Goal: Information Seeking & Learning: Learn about a topic

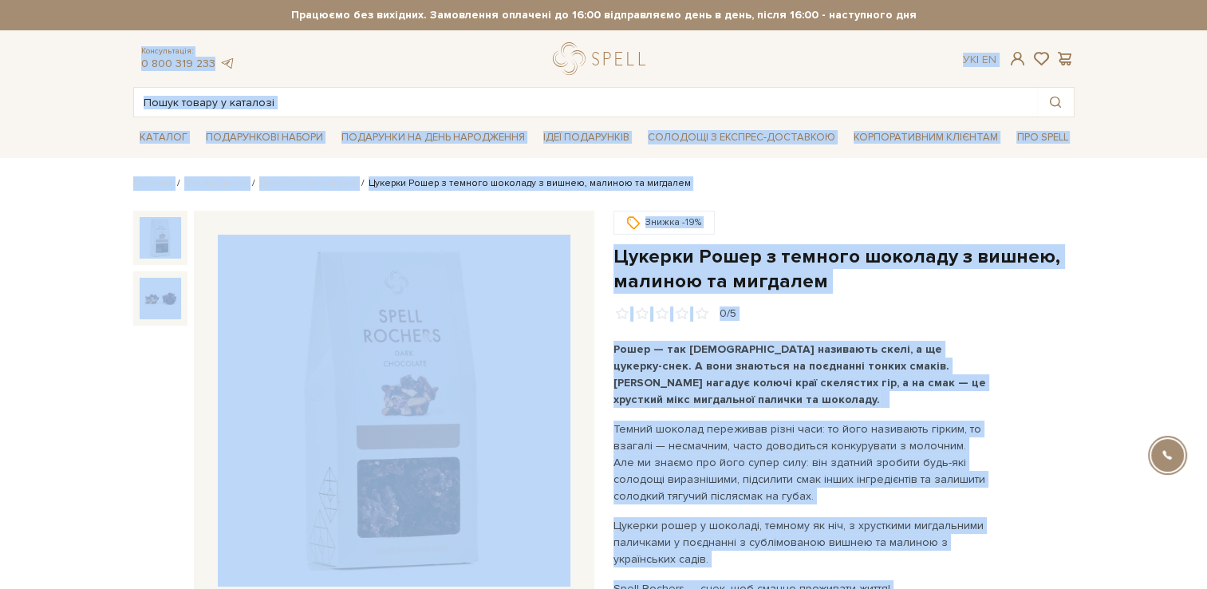
drag, startPoint x: 1033, startPoint y: 230, endPoint x: 800, endPoint y: 72, distance: 281.5
click at [1033, 229] on div "Знижка -19%" at bounding box center [844, 224] width 461 height 27
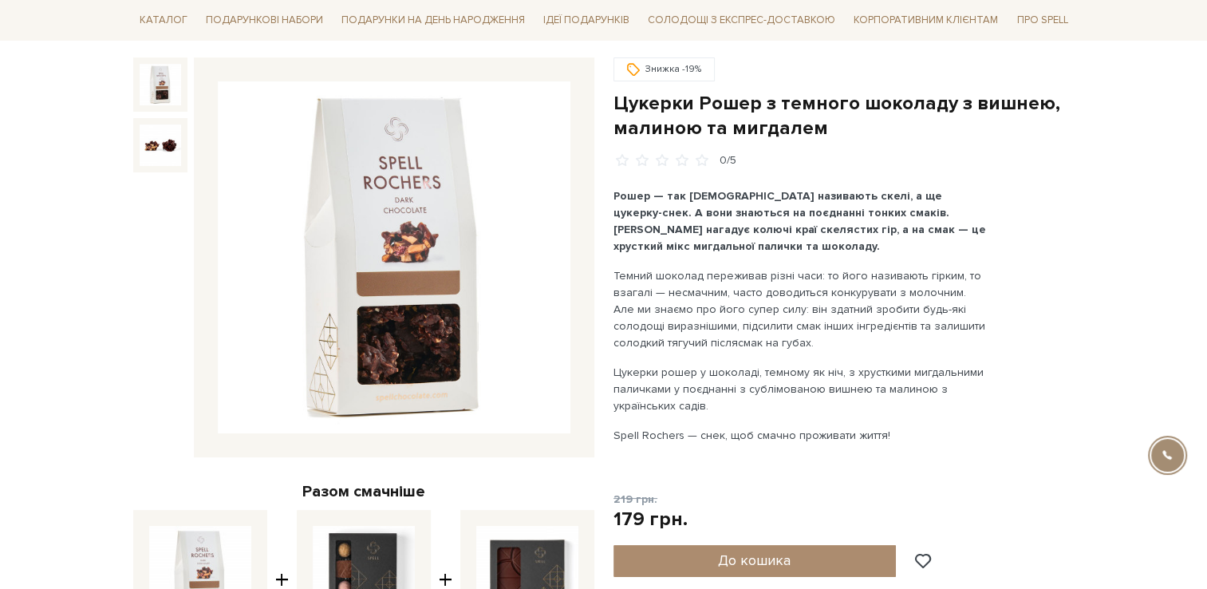
scroll to position [160, 0]
